Goal: Task Accomplishment & Management: Manage account settings

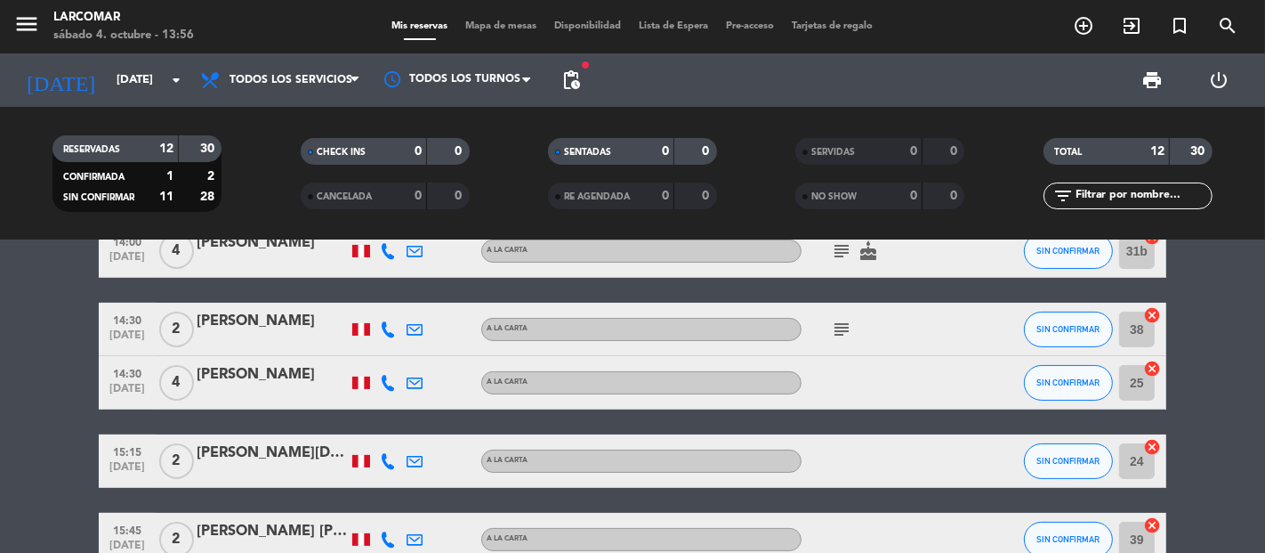
scroll to position [494, 0]
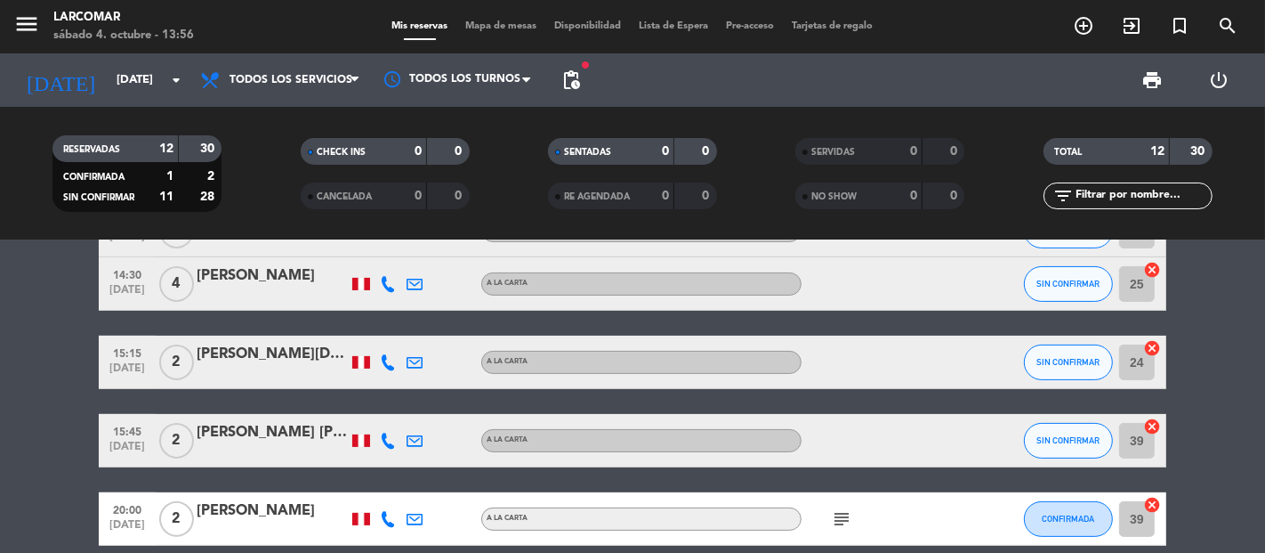
click at [252, 431] on div "[PERSON_NAME] [PERSON_NAME]" at bounding box center [272, 432] width 151 height 23
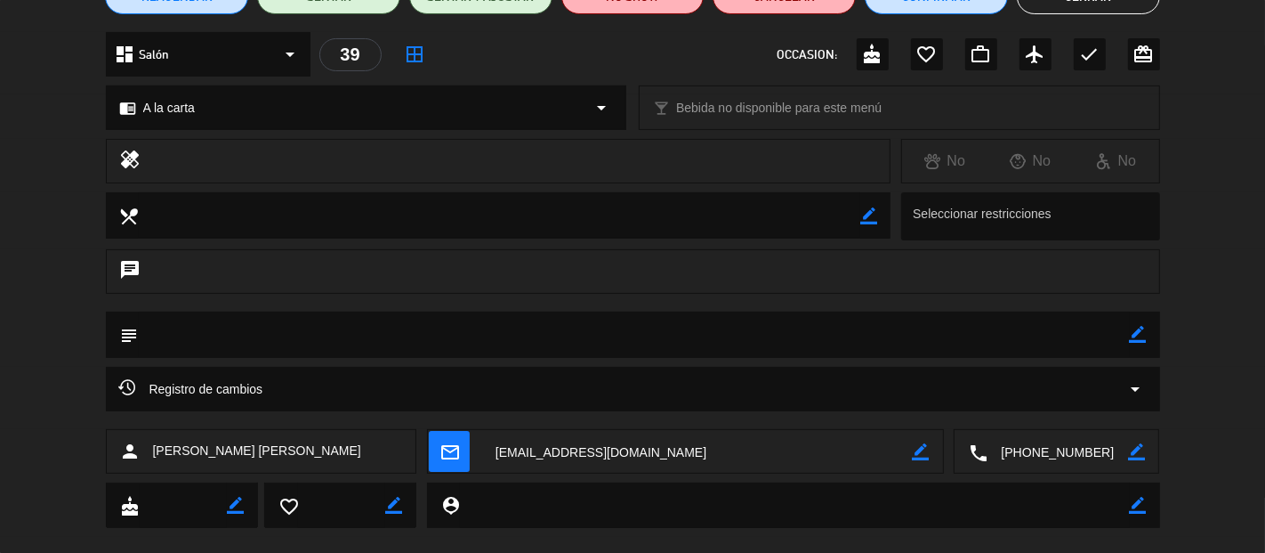
scroll to position [210, 0]
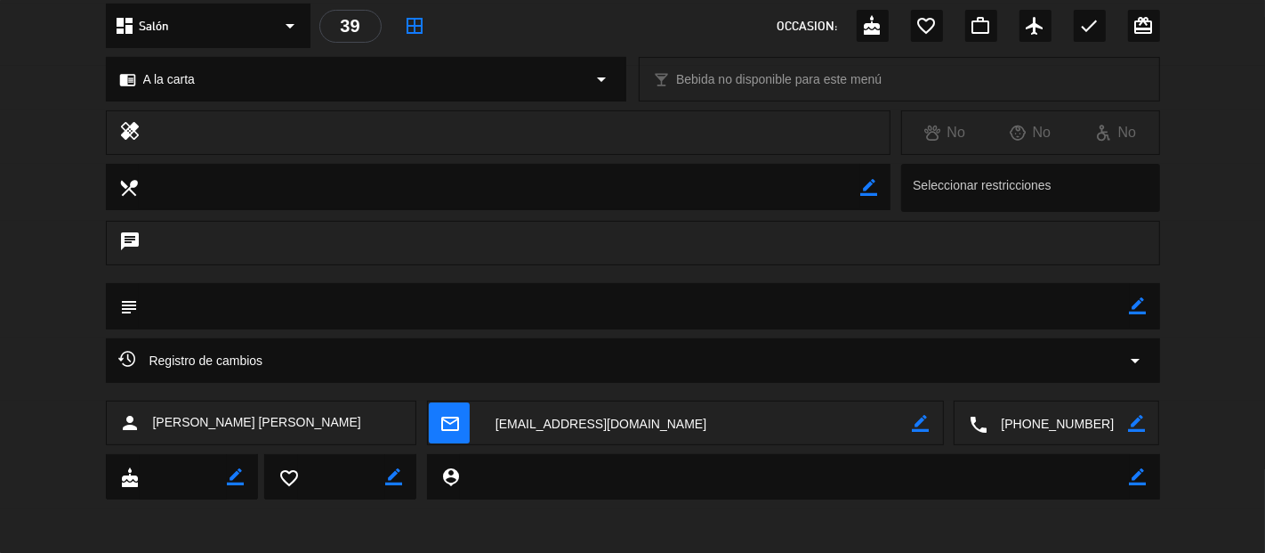
click at [1023, 419] on textarea at bounding box center [1058, 423] width 141 height 44
click at [565, 431] on textarea at bounding box center [697, 423] width 431 height 44
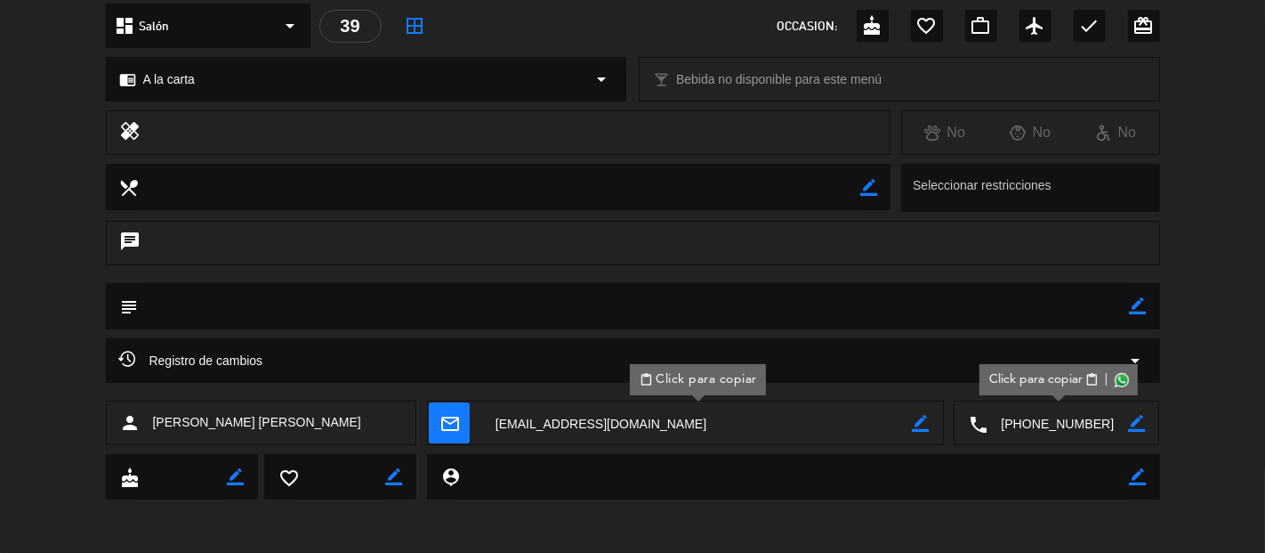
click at [282, 424] on span "[PERSON_NAME] [PERSON_NAME]" at bounding box center [257, 422] width 208 height 20
drag, startPoint x: 309, startPoint y: 424, endPoint x: 157, endPoint y: 432, distance: 152.4
click at [157, 432] on div "person [PERSON_NAME] [PERSON_NAME]" at bounding box center [261, 422] width 311 height 44
copy span "[PERSON_NAME] [PERSON_NAME]"
drag, startPoint x: 11, startPoint y: 343, endPoint x: 20, endPoint y: 283, distance: 61.3
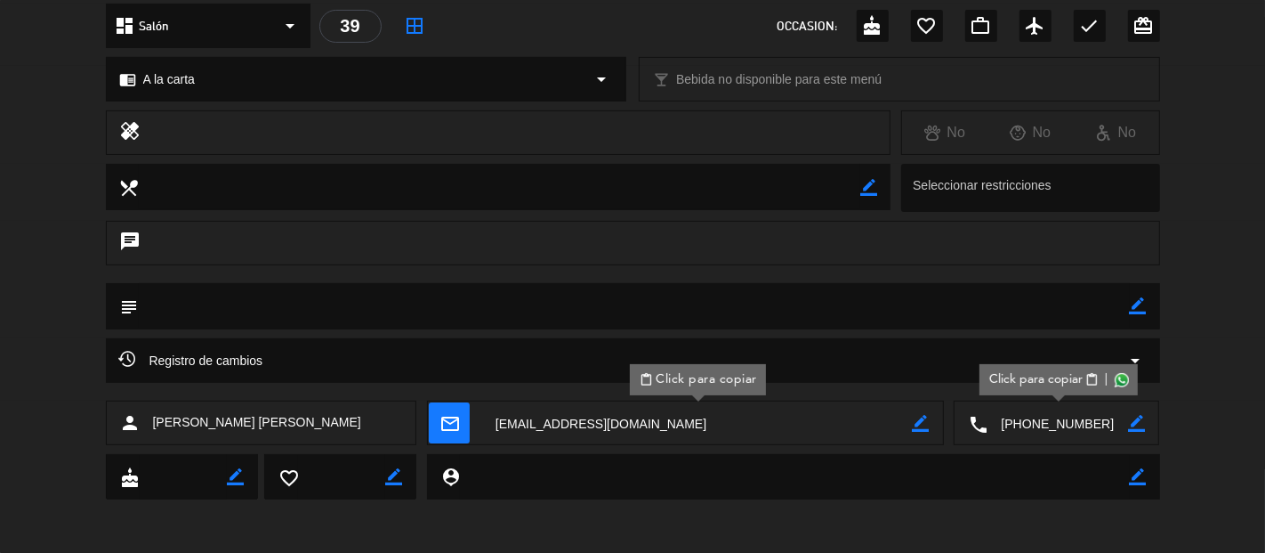
click at [11, 343] on div "Registro de cambios arrow_drop_down" at bounding box center [632, 369] width 1265 height 62
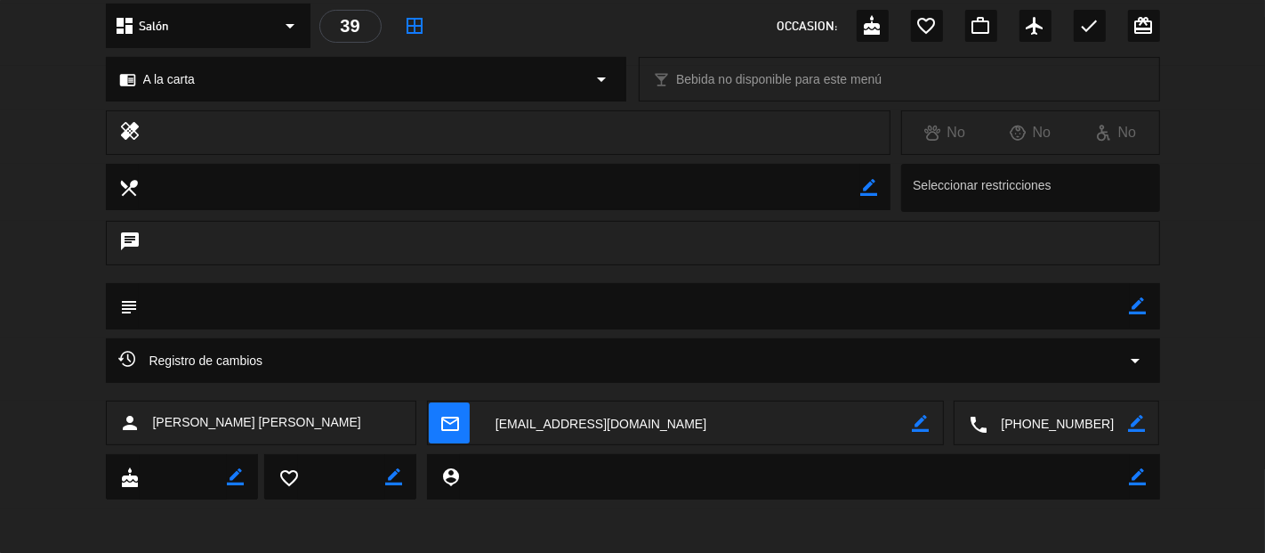
click at [1024, 425] on textarea at bounding box center [1058, 423] width 141 height 44
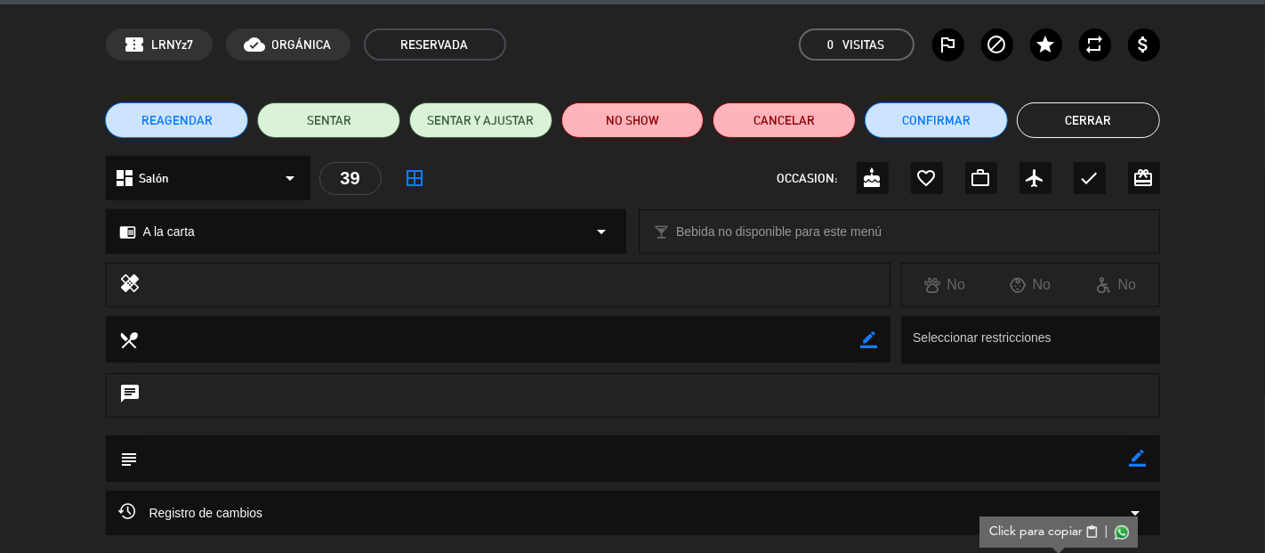
scroll to position [0, 0]
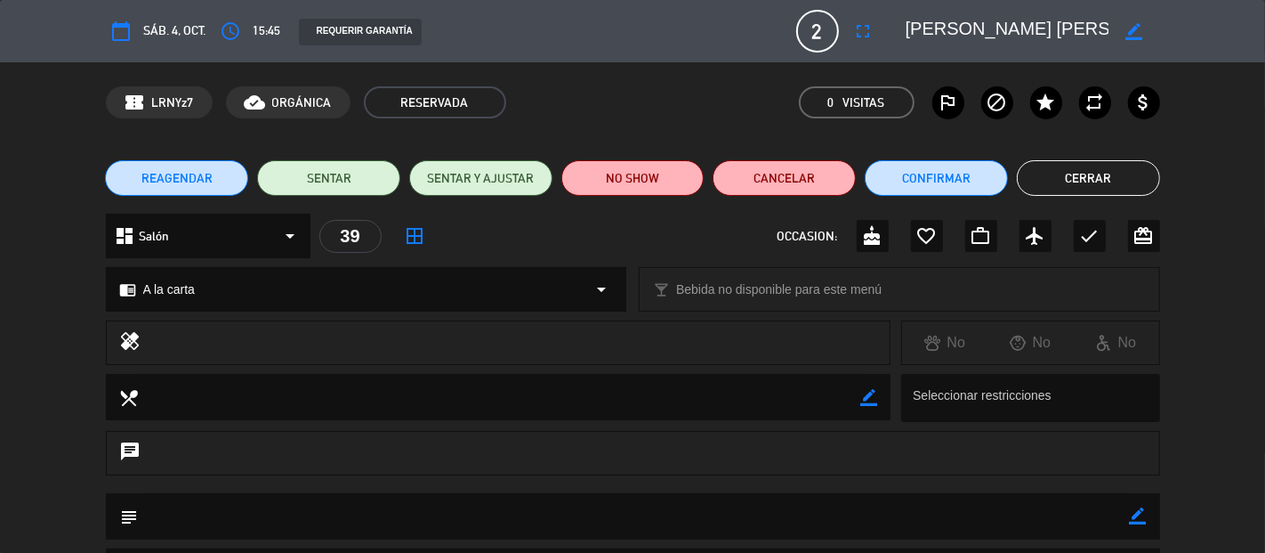
click at [1085, 180] on button "Cerrar" at bounding box center [1088, 178] width 143 height 36
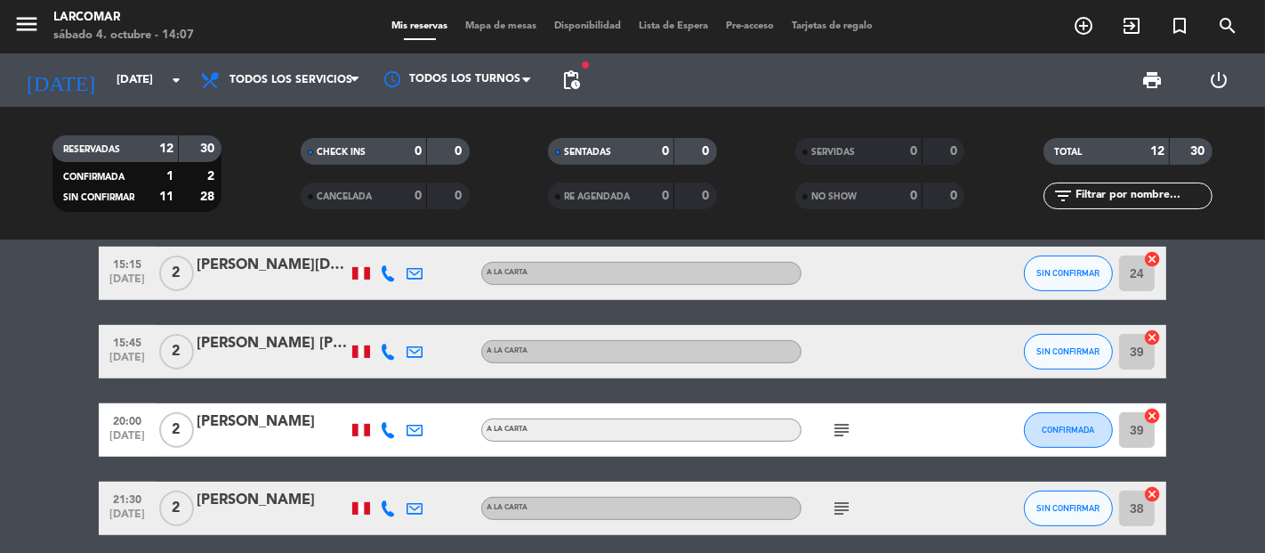
scroll to position [554, 0]
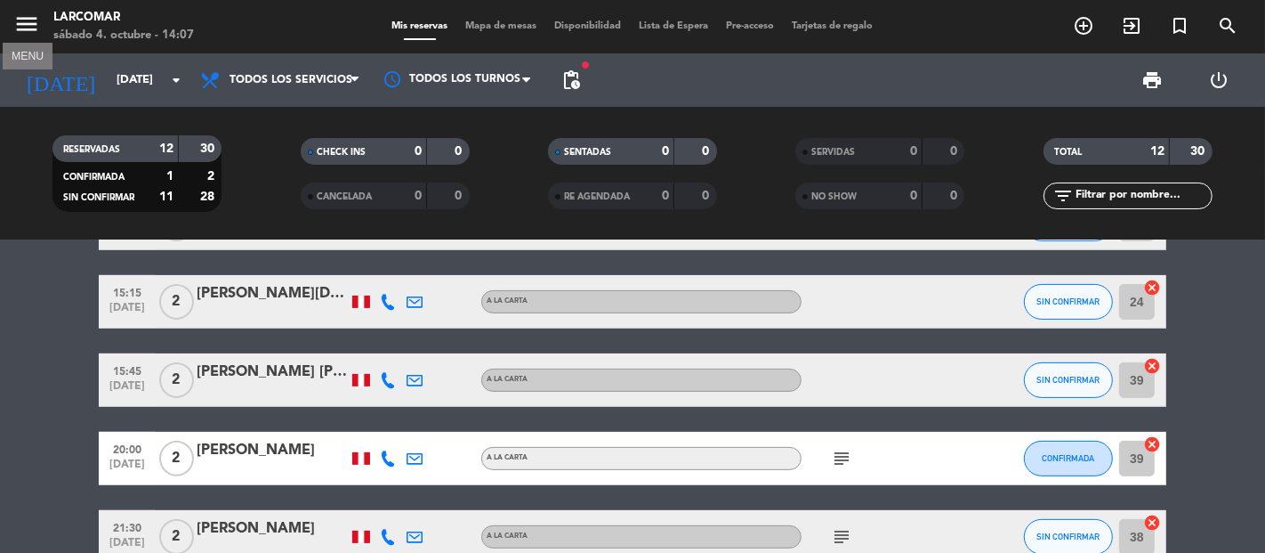
click at [33, 34] on icon "menu" at bounding box center [26, 24] width 27 height 27
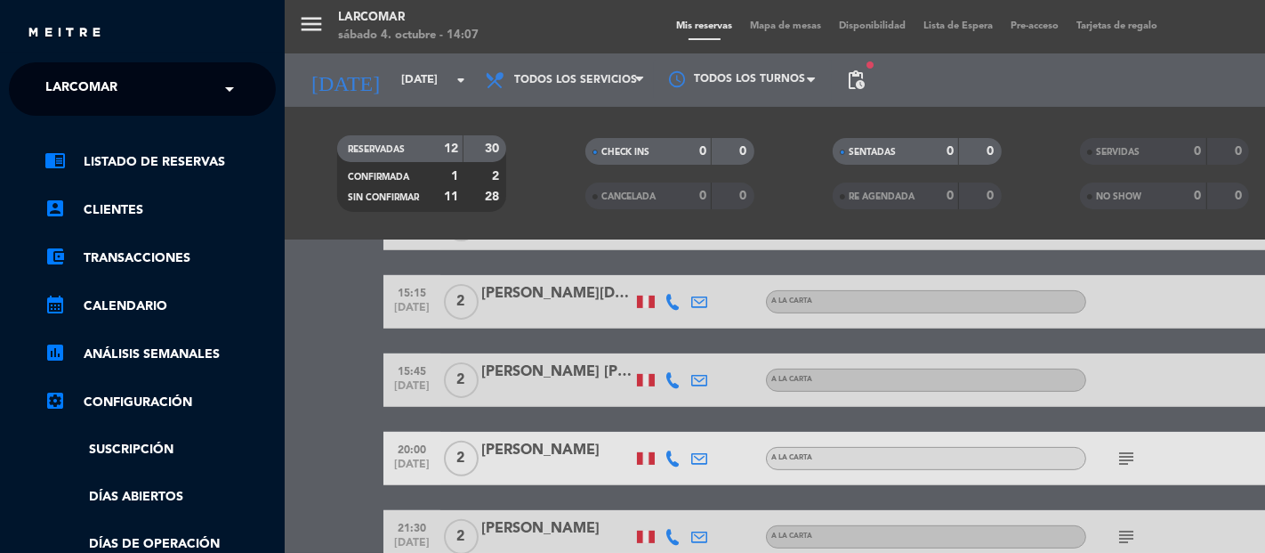
click at [214, 91] on input "text" at bounding box center [144, 89] width 217 height 39
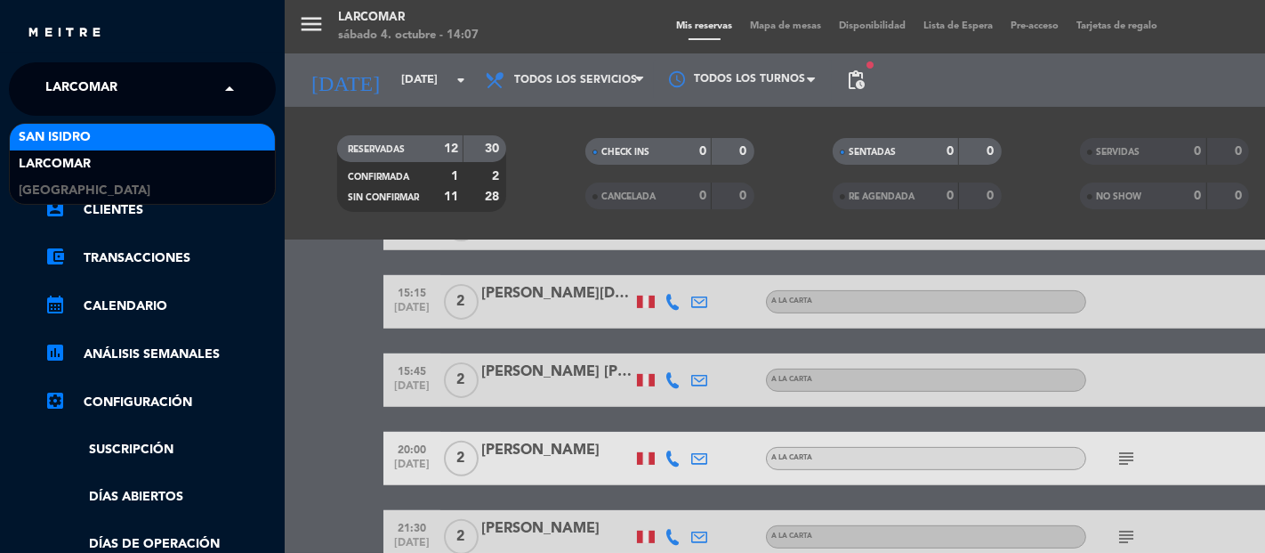
click at [96, 125] on div "San Isidro" at bounding box center [142, 137] width 265 height 27
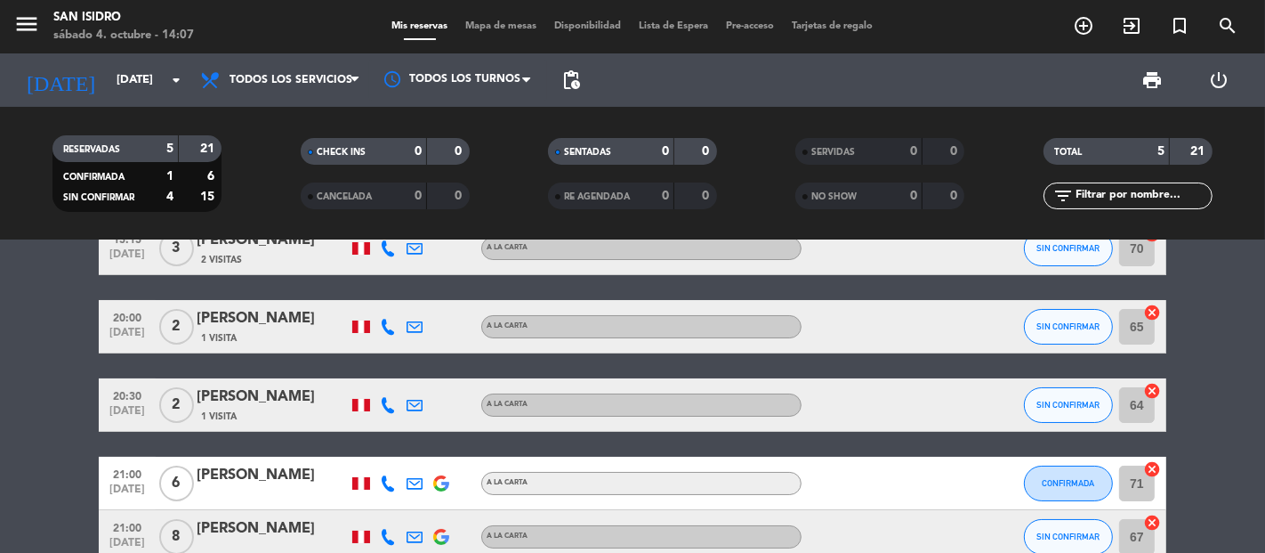
scroll to position [0, 0]
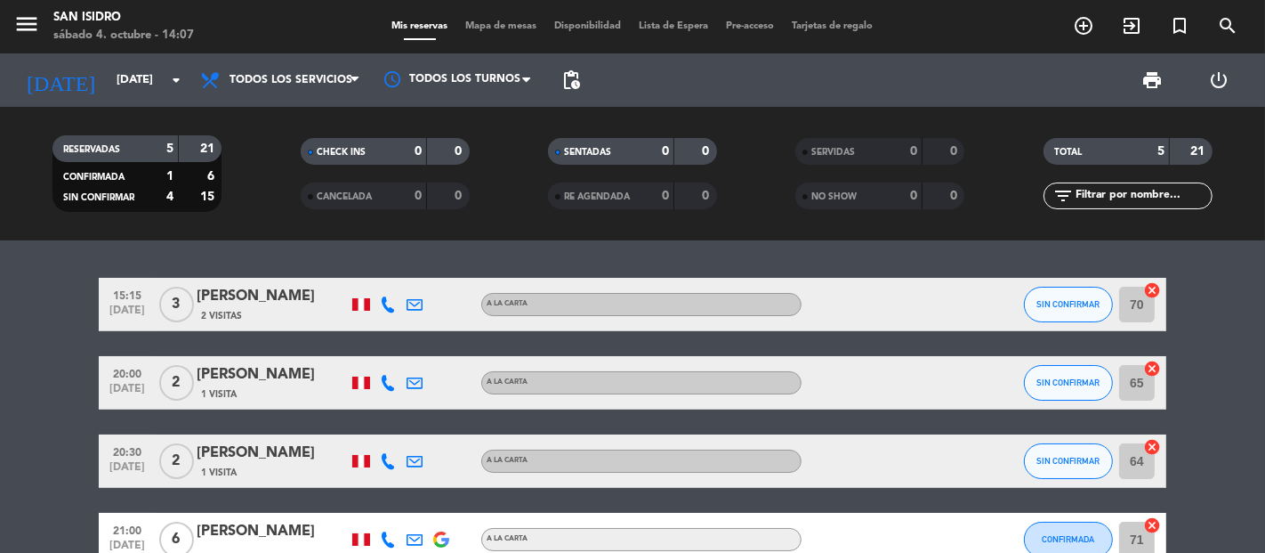
click at [237, 294] on div "[PERSON_NAME]" at bounding box center [272, 296] width 151 height 23
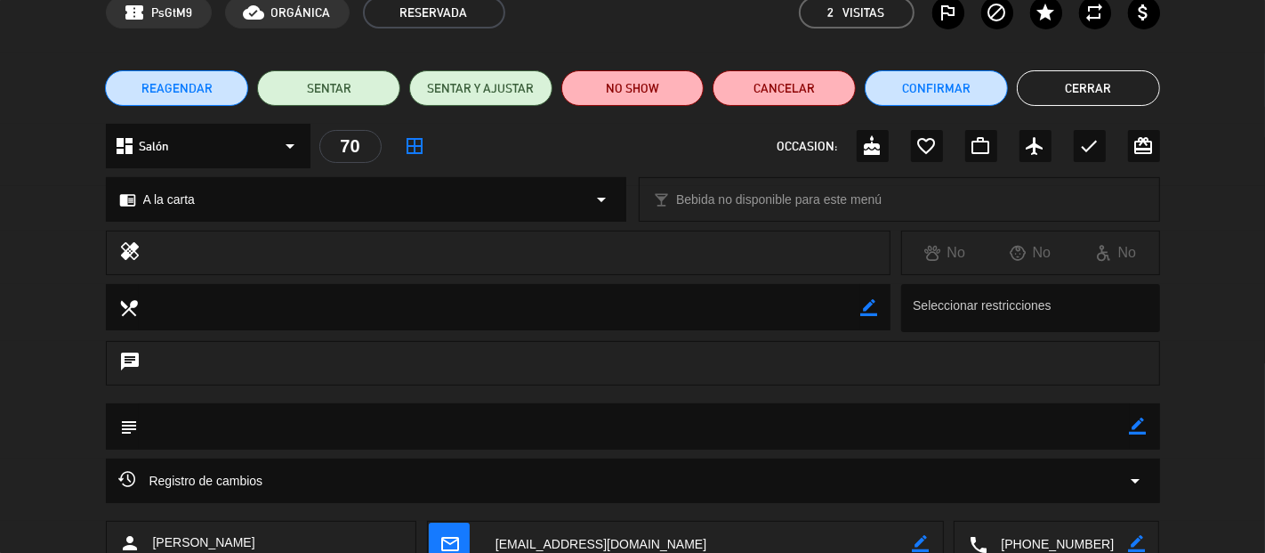
scroll to position [198, 0]
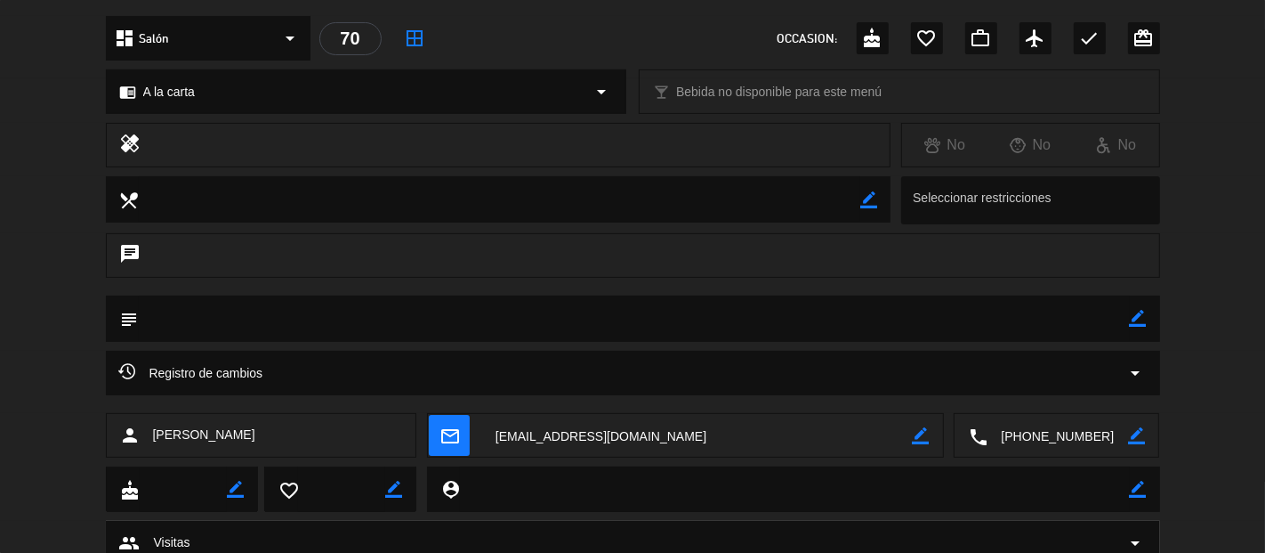
click at [1053, 433] on textarea at bounding box center [1058, 436] width 141 height 44
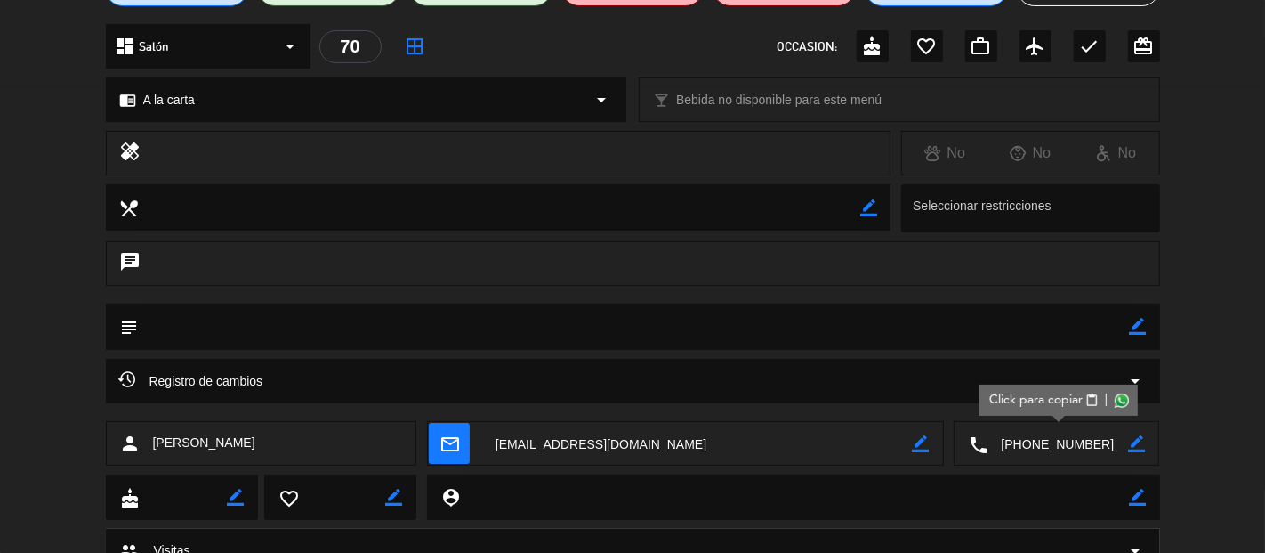
drag, startPoint x: 867, startPoint y: 260, endPoint x: 985, endPoint y: 181, distance: 142.4
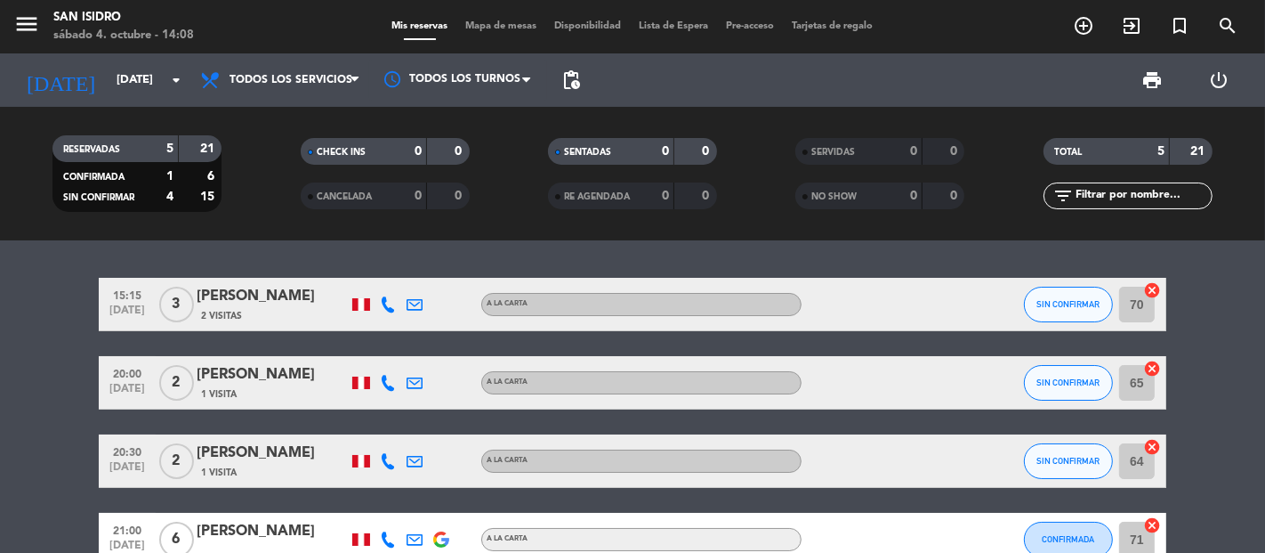
click at [76, 283] on bookings-row "15:15 [DATE] 3 [PERSON_NAME] 2 Visitas A la carta SIN CONFIRMAR 70 cancel 20:00…" at bounding box center [632, 449] width 1265 height 342
